Goal: Information Seeking & Learning: Learn about a topic

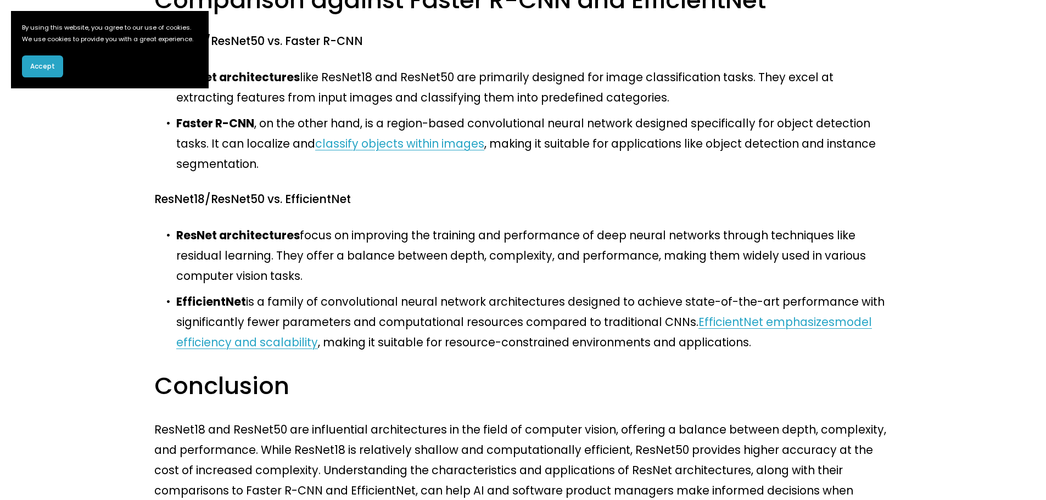
scroll to position [925, 0]
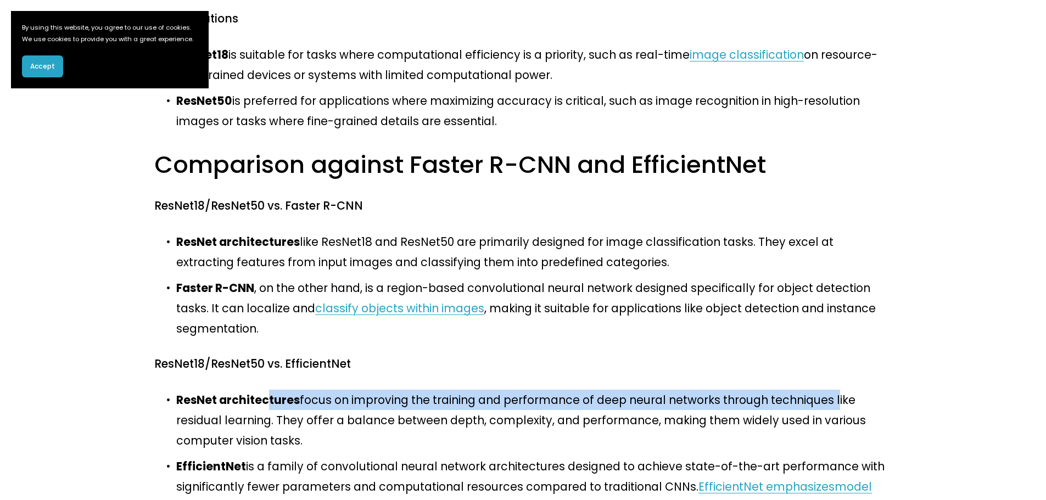
drag, startPoint x: 261, startPoint y: 192, endPoint x: 792, endPoint y: 195, distance: 531.5
click at [792, 390] on p "ResNet architectures focus on improving the training and performance of deep ne…" at bounding box center [533, 420] width 715 height 61
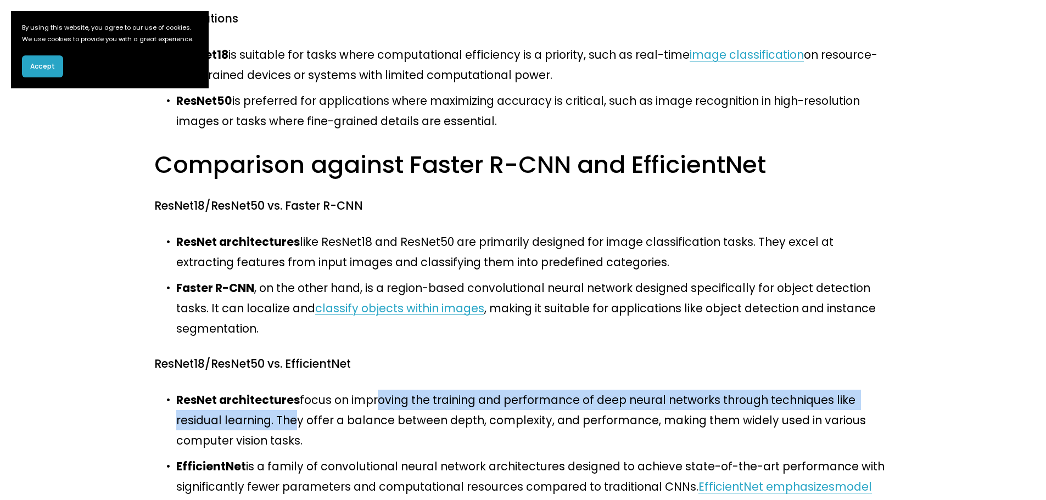
drag, startPoint x: 489, startPoint y: 192, endPoint x: 239, endPoint y: 215, distance: 250.3
click at [239, 390] on p "ResNet architectures focus on improving the training and performance of deep ne…" at bounding box center [533, 420] width 715 height 61
click at [219, 390] on p "ResNet architectures focus on improving the training and performance of deep ne…" at bounding box center [533, 420] width 715 height 61
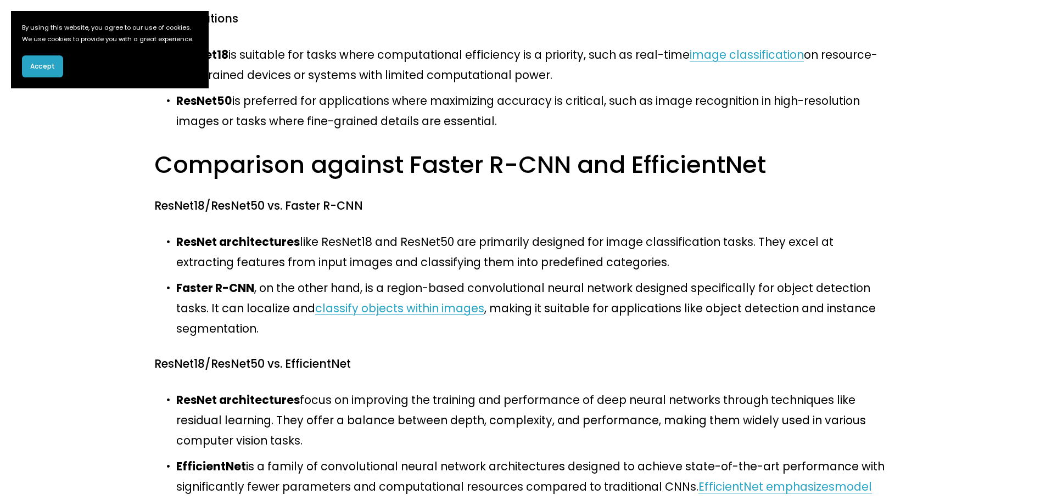
drag, startPoint x: 228, startPoint y: 212, endPoint x: 330, endPoint y: 224, distance: 102.8
click at [231, 390] on p "ResNet architectures focus on improving the training and performance of deep ne…" at bounding box center [533, 420] width 715 height 61
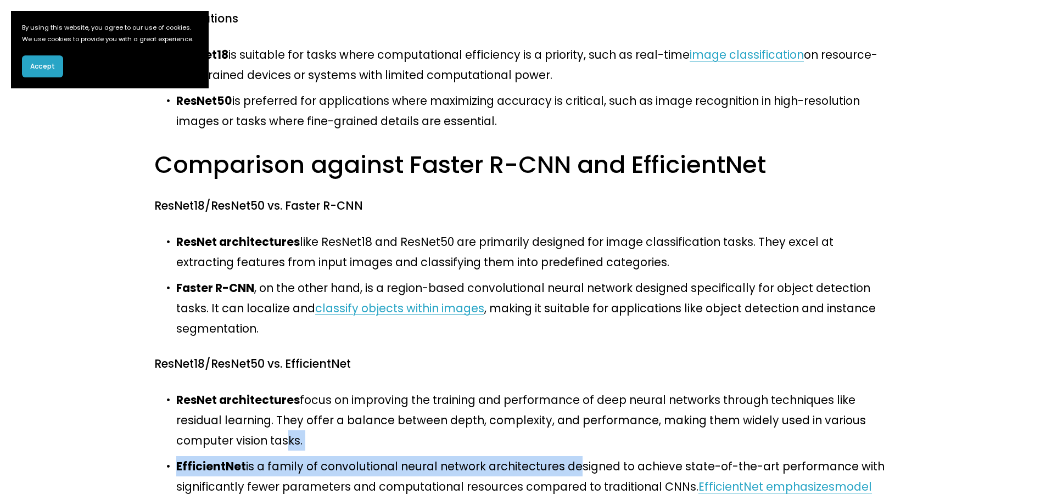
click at [874, 390] on ul "ResNet architectures focus on improving the training and performance of deep ne…" at bounding box center [522, 453] width 737 height 127
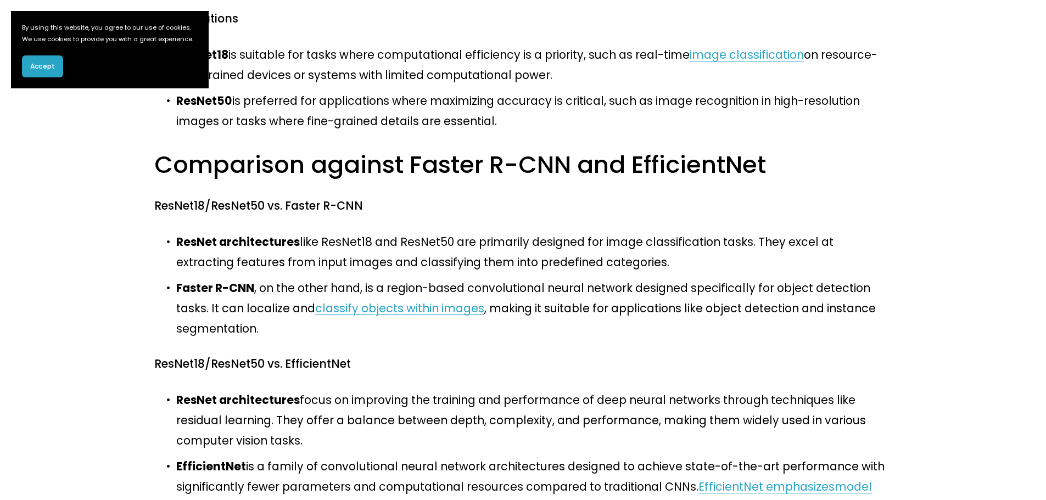
click at [842, 390] on p "ResNet architectures focus on improving the training and performance of deep ne…" at bounding box center [533, 420] width 715 height 61
click at [237, 390] on ul "ResNet architectures focus on improving the training and performance of deep ne…" at bounding box center [522, 453] width 737 height 127
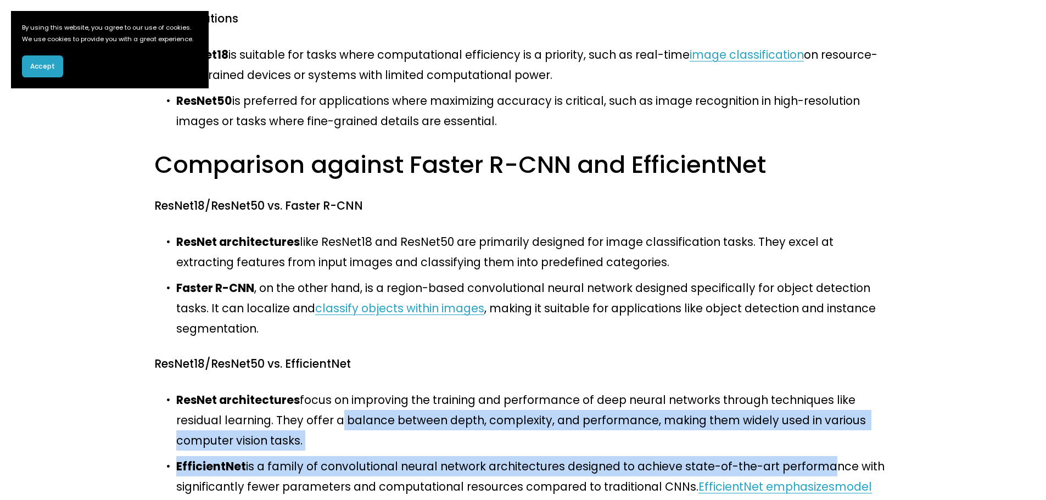
drag, startPoint x: 358, startPoint y: 221, endPoint x: 786, endPoint y: 233, distance: 427.9
click at [786, 390] on ul "ResNet architectures focus on improving the training and performance of deep ne…" at bounding box center [522, 453] width 737 height 127
click at [786, 456] on p "EfficientNet is a family of convolutional neural network architectures designed…" at bounding box center [533, 486] width 715 height 61
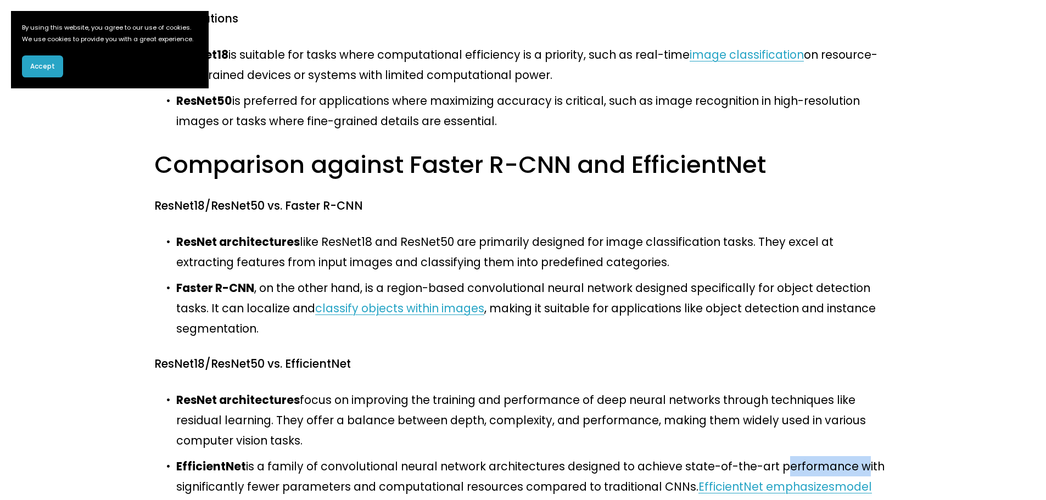
click at [786, 456] on p "EfficientNet is a family of convolutional neural network architectures designed…" at bounding box center [533, 486] width 715 height 61
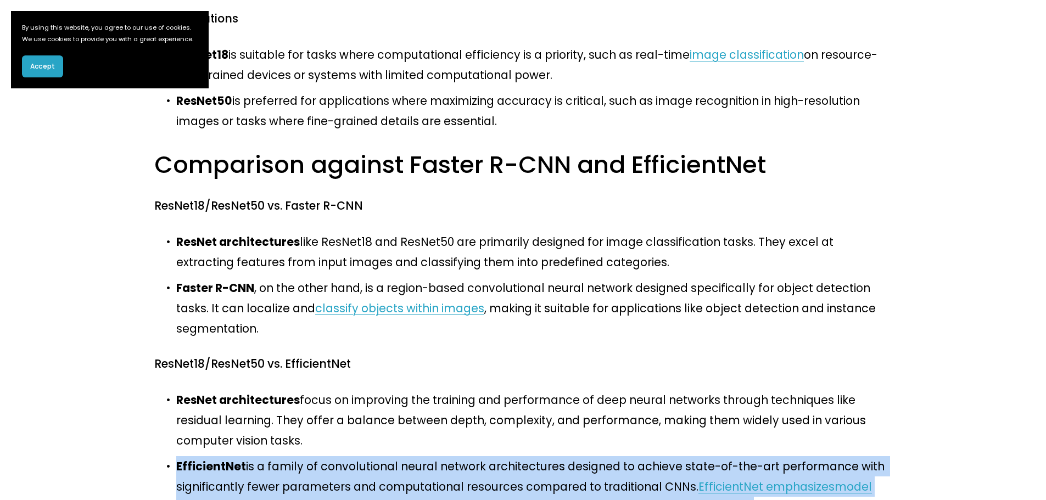
click at [786, 456] on p "EfficientNet is a family of convolutional neural network architectures designed…" at bounding box center [533, 486] width 715 height 61
click at [525, 456] on p "EfficientNet is a family of convolutional neural network architectures designed…" at bounding box center [533, 486] width 715 height 61
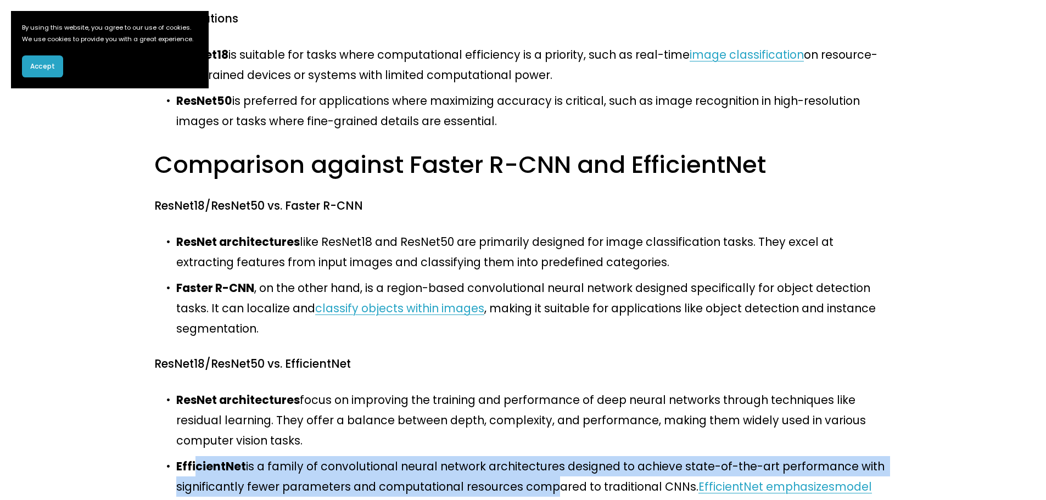
drag, startPoint x: 519, startPoint y: 259, endPoint x: 194, endPoint y: 234, distance: 326.0
click at [194, 456] on p "EfficientNet is a family of convolutional neural network architectures designed…" at bounding box center [533, 486] width 715 height 61
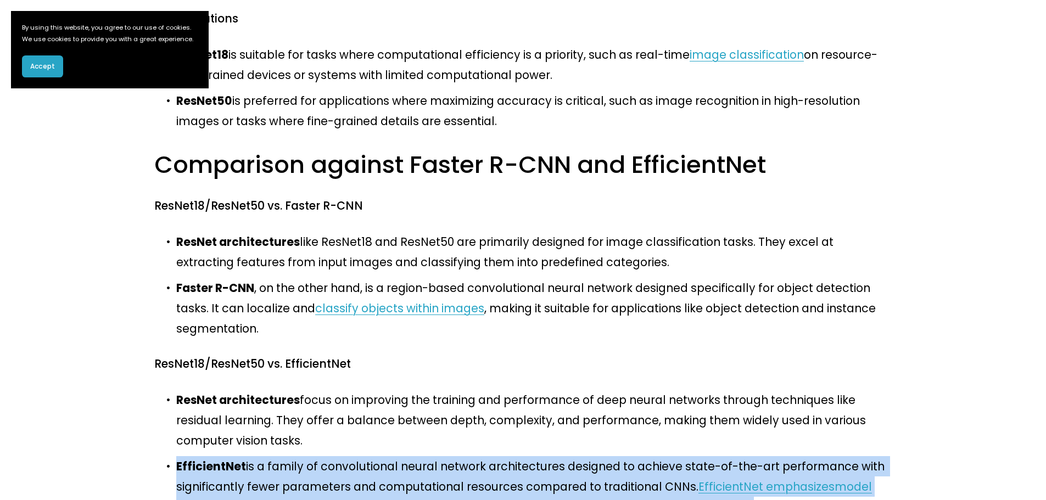
drag, startPoint x: 194, startPoint y: 235, endPoint x: 680, endPoint y: 280, distance: 488.0
click at [680, 456] on p "EfficientNet is a family of convolutional neural network architectures designed…" at bounding box center [533, 486] width 715 height 61
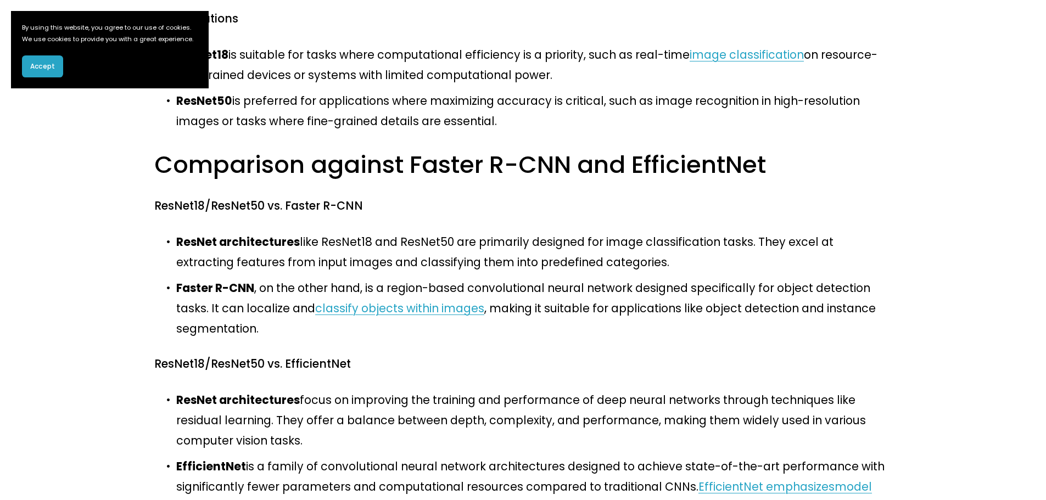
click at [680, 456] on p "EfficientNet is a family of convolutional neural network architectures designed…" at bounding box center [533, 486] width 715 height 61
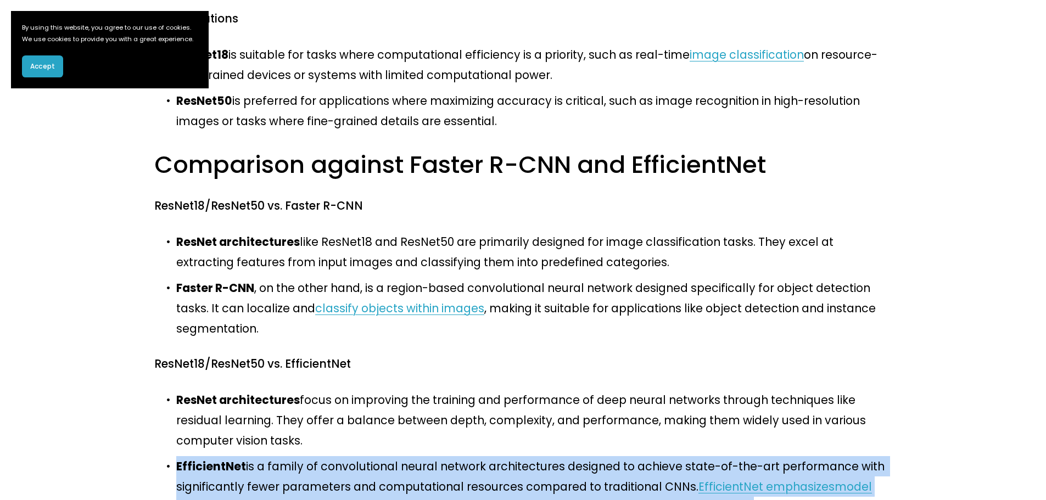
click at [680, 456] on p "EfficientNet is a family of convolutional neural network architectures designed…" at bounding box center [533, 486] width 715 height 61
click at [43, 75] on button "Accept" at bounding box center [42, 66] width 41 height 22
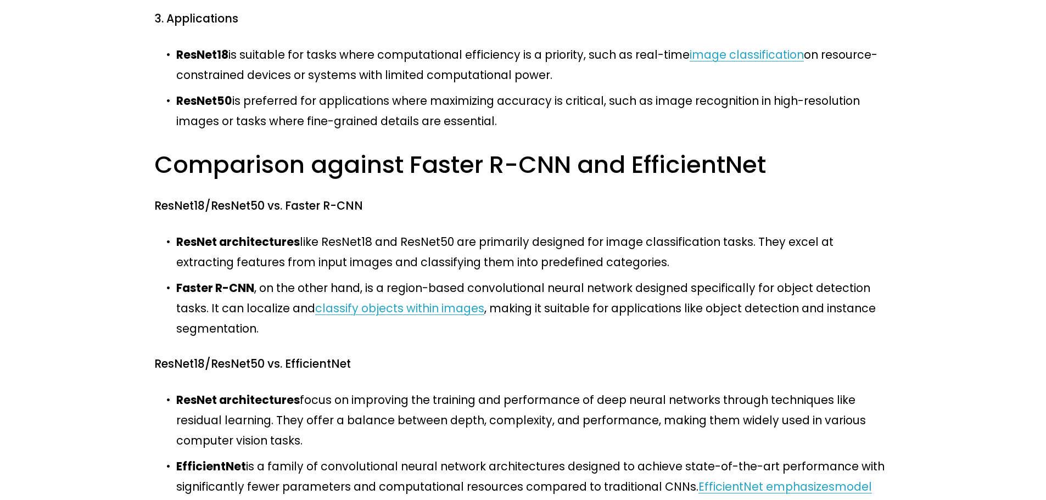
click at [390, 390] on p "ResNet architectures focus on improving the training and performance of deep ne…" at bounding box center [533, 420] width 715 height 61
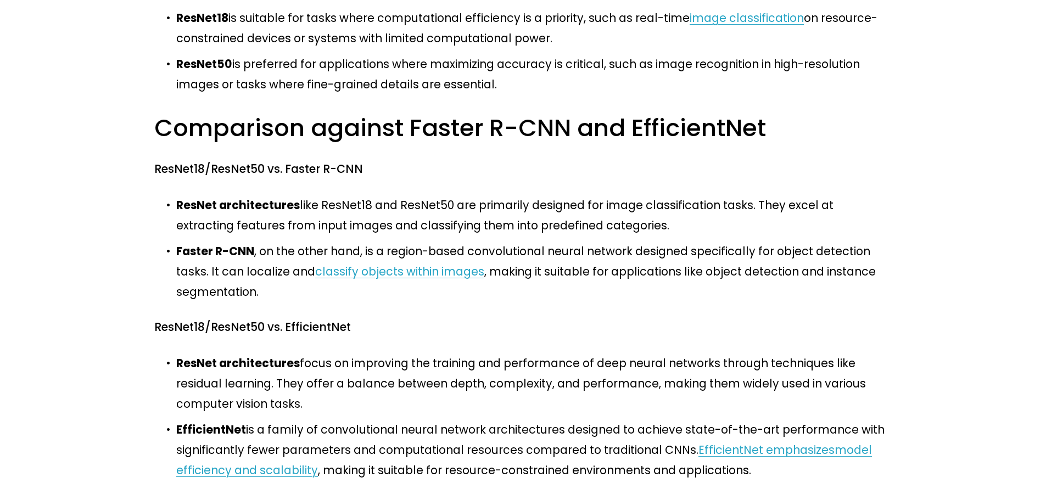
scroll to position [980, 0]
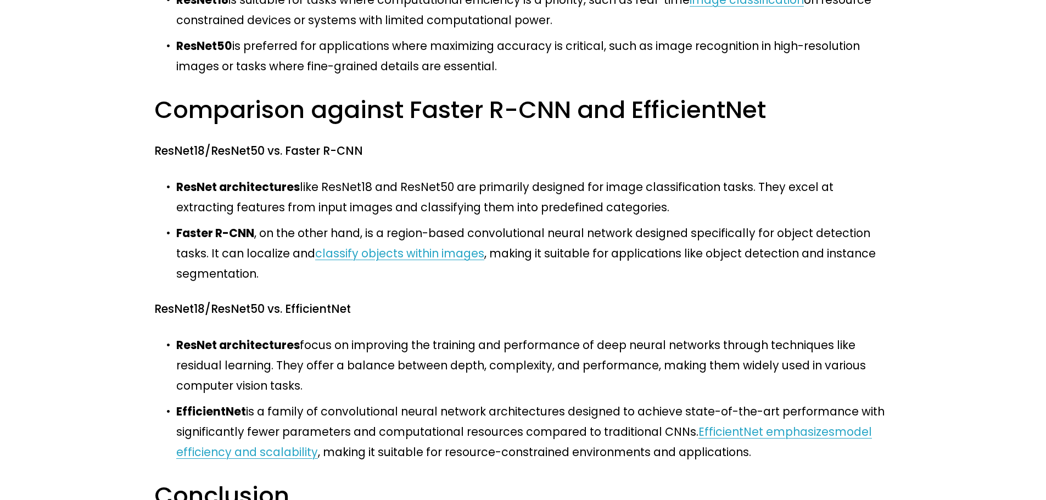
drag, startPoint x: 165, startPoint y: 293, endPoint x: 724, endPoint y: 339, distance: 560.9
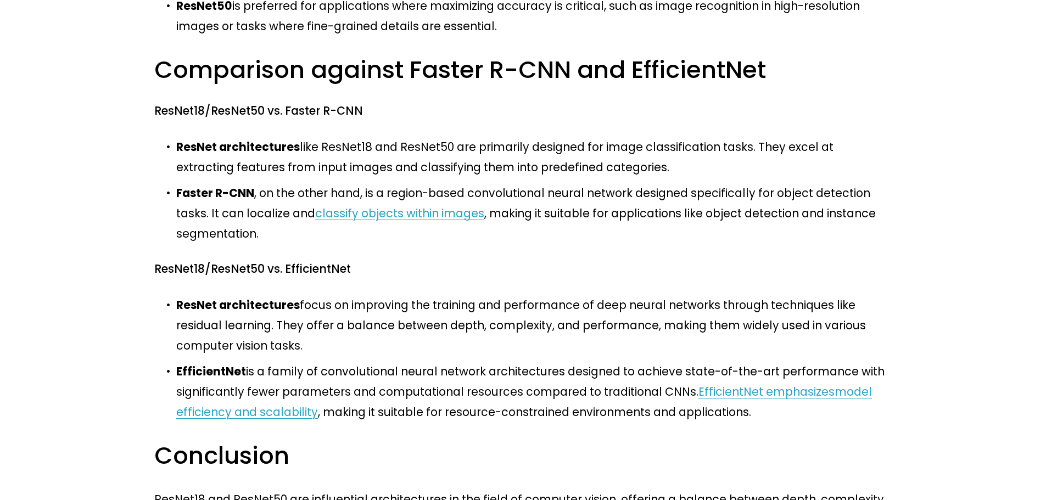
scroll to position [1090, 0]
